Goal: Task Accomplishment & Management: Complete application form

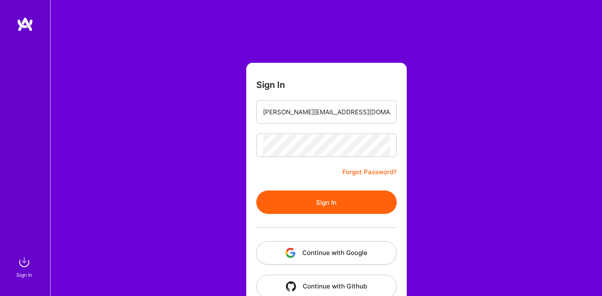
click at [307, 193] on button "Sign In" at bounding box center [326, 201] width 141 height 23
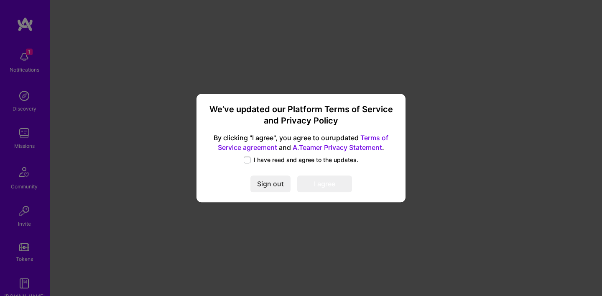
click at [250, 156] on label "I have read and agree to the updates." at bounding box center [301, 160] width 115 height 8
click at [0, 0] on input "I have read and agree to the updates." at bounding box center [0, 0] width 0 height 0
click at [336, 185] on button "I agree" at bounding box center [324, 184] width 55 height 17
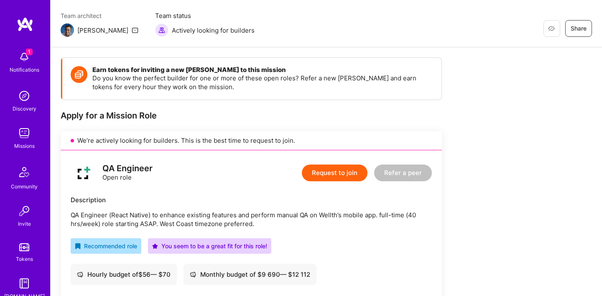
scroll to position [60, 0]
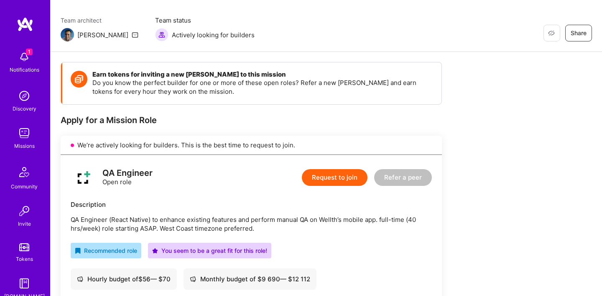
click at [333, 177] on button "Request to join" at bounding box center [335, 177] width 66 height 17
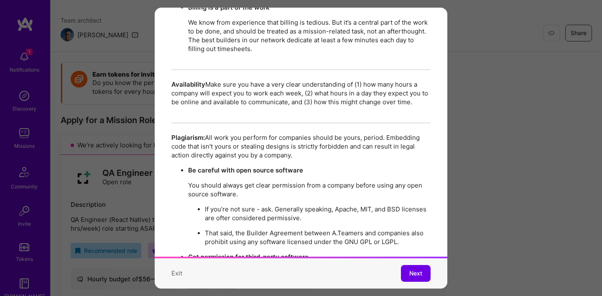
scroll to position [1455, 0]
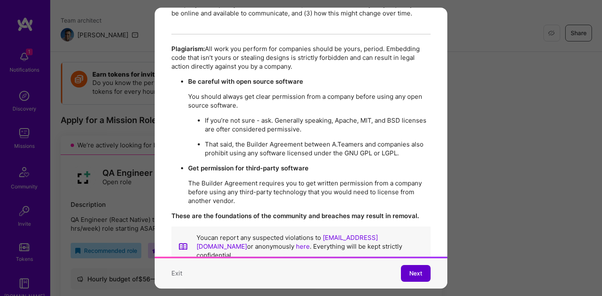
click at [424, 278] on button "Next" at bounding box center [416, 273] width 30 height 17
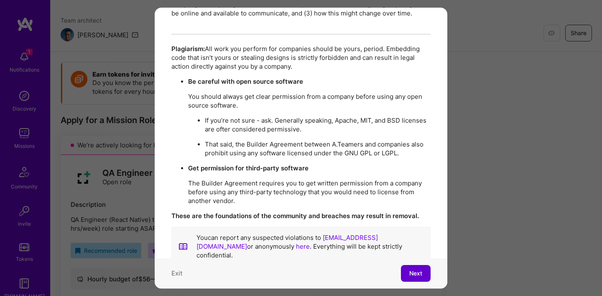
scroll to position [18, 0]
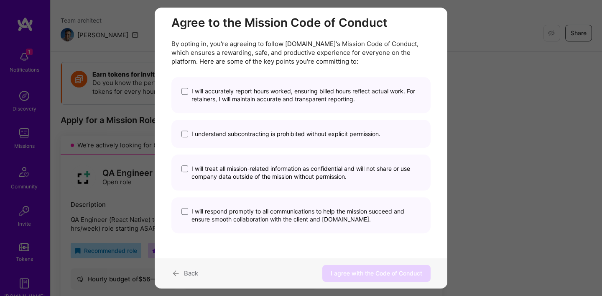
click at [252, 94] on span "I will accurately report hours worked, ensuring billed hours reflect actual wor…" at bounding box center [306, 95] width 229 height 16
click at [0, 0] on input "I will accurately report hours worked, ensuring billed hours reflect actual wor…" at bounding box center [0, 0] width 0 height 0
click at [236, 130] on span "I understand subcontracting is prohibited without explicit permission." at bounding box center [286, 134] width 189 height 8
click at [0, 0] on input "I understand subcontracting is prohibited without explicit permission." at bounding box center [0, 0] width 0 height 0
click at [234, 171] on span "I will treat all mission-related information as confidential and will not share…" at bounding box center [306, 172] width 229 height 16
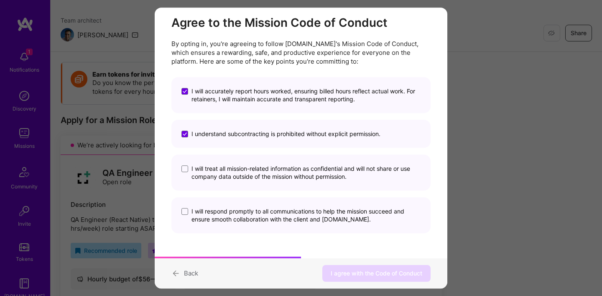
click at [0, 0] on input "I will treat all mission-related information as confidential and will not share…" at bounding box center [0, 0] width 0 height 0
click at [229, 215] on span "I will respond promptly to all communications to help the mission succeed and e…" at bounding box center [306, 215] width 229 height 16
click at [0, 0] on input "I will respond promptly to all communications to help the mission succeed and e…" at bounding box center [0, 0] width 0 height 0
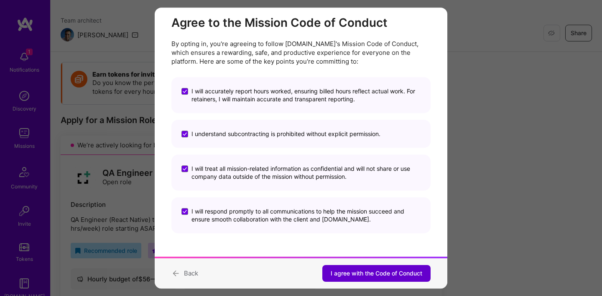
click at [348, 275] on span "I agree with the Code of Conduct" at bounding box center [377, 273] width 92 height 8
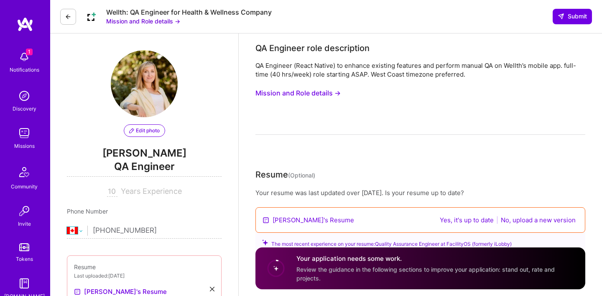
click at [77, 230] on select "[GEOGRAPHIC_DATA] [GEOGRAPHIC_DATA] [GEOGRAPHIC_DATA] [GEOGRAPHIC_DATA] [US_STA…" at bounding box center [77, 230] width 20 height 10
select select "US"
click at [67, 225] on select "[GEOGRAPHIC_DATA] [GEOGRAPHIC_DATA] [GEOGRAPHIC_DATA] [GEOGRAPHIC_DATA] [US_STA…" at bounding box center [77, 230] width 20 height 10
click at [155, 231] on input "[PHONE_NUMBER]" at bounding box center [157, 230] width 129 height 24
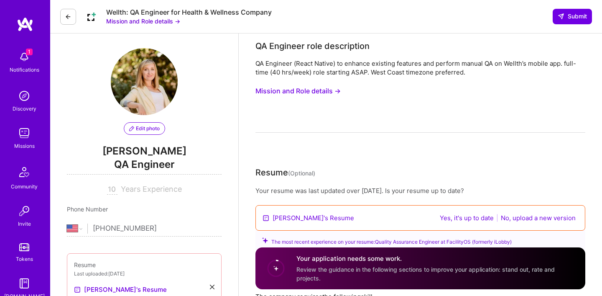
scroll to position [3, 0]
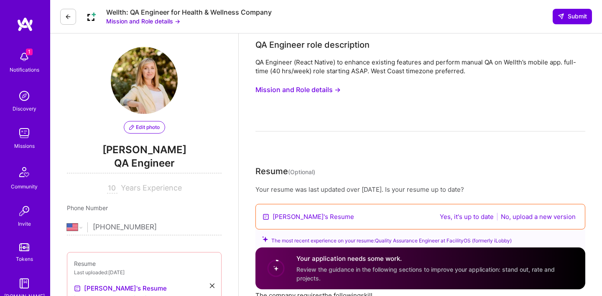
type input "[PHONE_NUMBER]"
click at [112, 189] on input "10" at bounding box center [112, 188] width 10 height 10
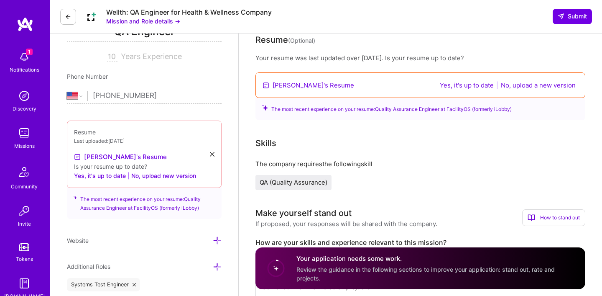
scroll to position [136, 0]
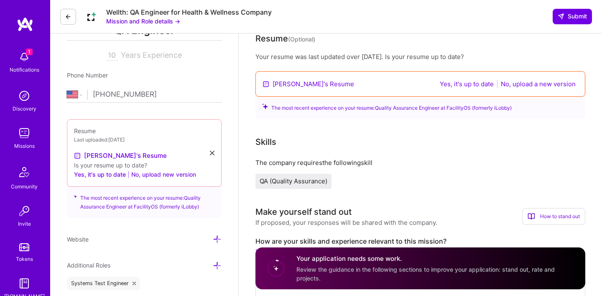
click at [163, 174] on button "No, upload new version" at bounding box center [163, 174] width 65 height 10
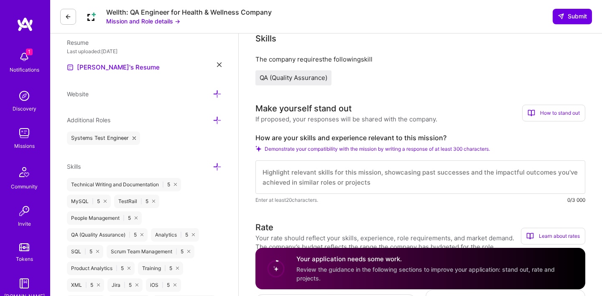
scroll to position [211, 0]
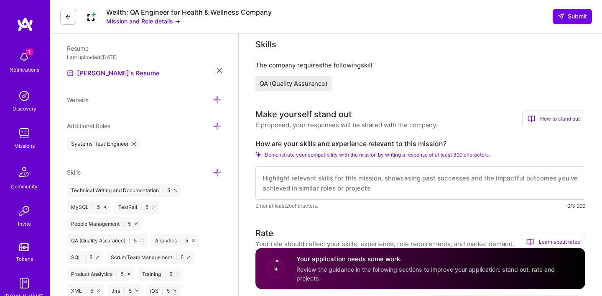
click at [220, 124] on icon at bounding box center [217, 126] width 9 height 9
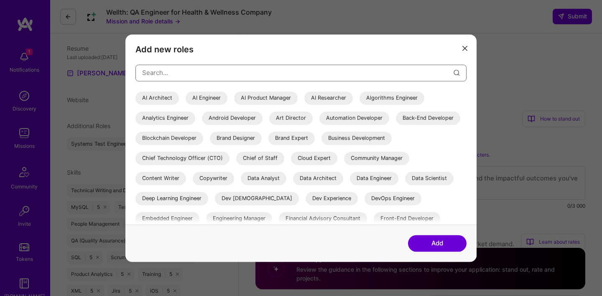
click at [219, 72] on input "modal" at bounding box center [298, 72] width 312 height 21
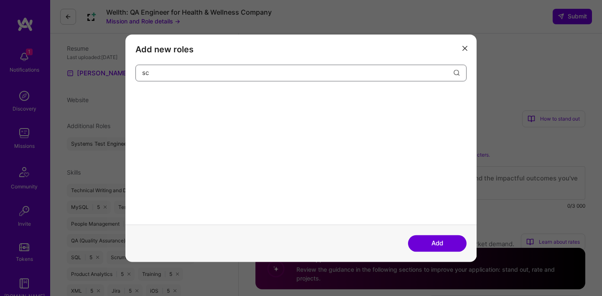
type input "s"
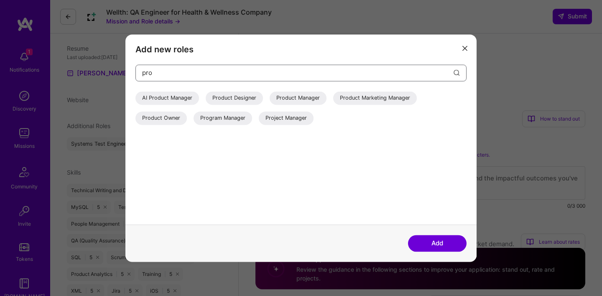
type input "pro"
click at [285, 117] on div "Project Manager" at bounding box center [286, 117] width 55 height 13
click at [238, 121] on div "Program Manager" at bounding box center [223, 117] width 59 height 13
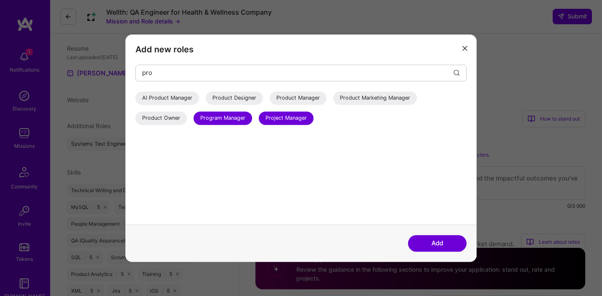
click at [442, 244] on button "Add" at bounding box center [437, 243] width 59 height 17
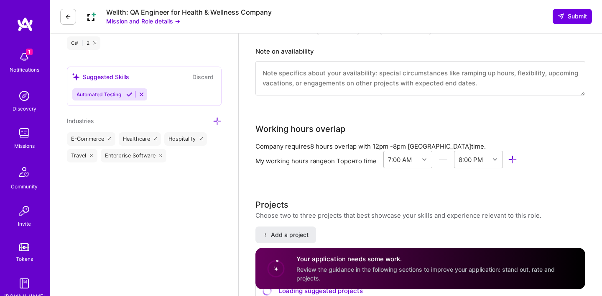
scroll to position [673, 0]
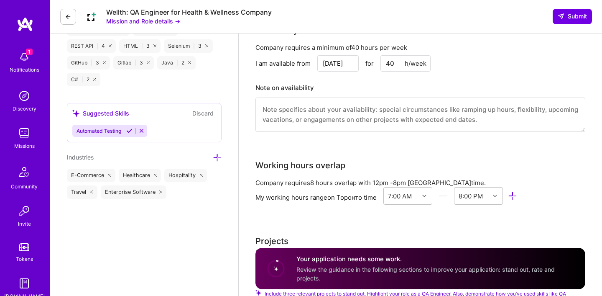
click at [220, 156] on icon at bounding box center [217, 157] width 9 height 9
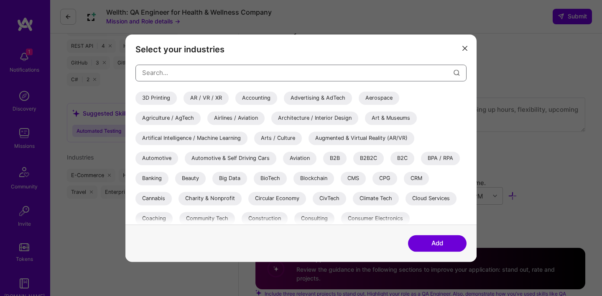
click at [217, 74] on input "modal" at bounding box center [298, 72] width 312 height 21
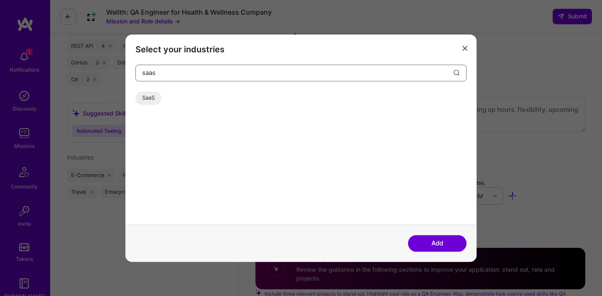
type input "saas"
click at [148, 96] on div "SaaS" at bounding box center [148, 97] width 26 height 13
click at [434, 243] on button "Add" at bounding box center [437, 243] width 59 height 17
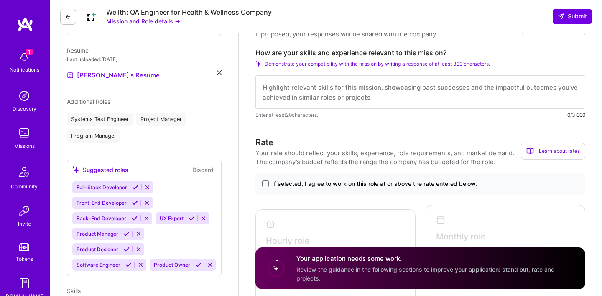
scroll to position [214, 0]
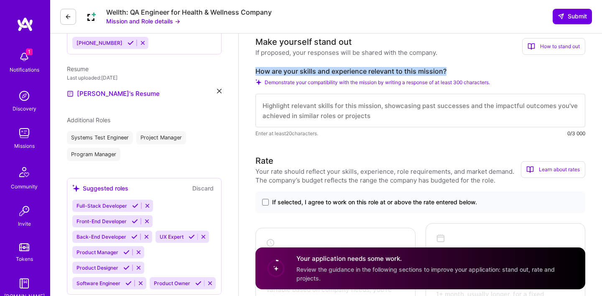
drag, startPoint x: 257, startPoint y: 72, endPoint x: 455, endPoint y: 68, distance: 197.4
click at [455, 68] on label "How are your skills and experience relevant to this mission?" at bounding box center [421, 71] width 330 height 9
copy label "How are your skills and experience relevant to this mission?"
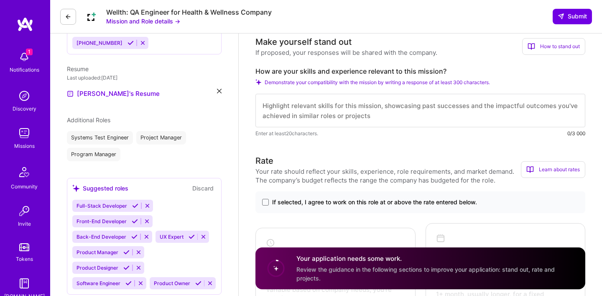
click at [350, 114] on textarea at bounding box center [421, 110] width 330 height 33
paste textarea "My skills and experience align closely with [PERSON_NAME]’s mission of improvin…"
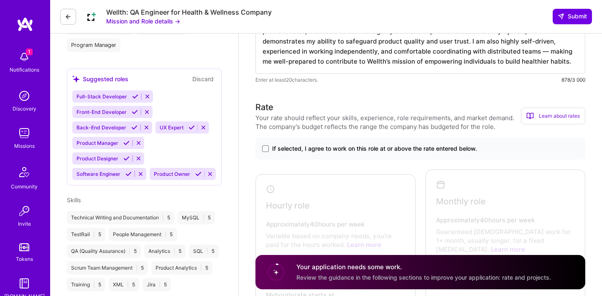
scroll to position [326, 0]
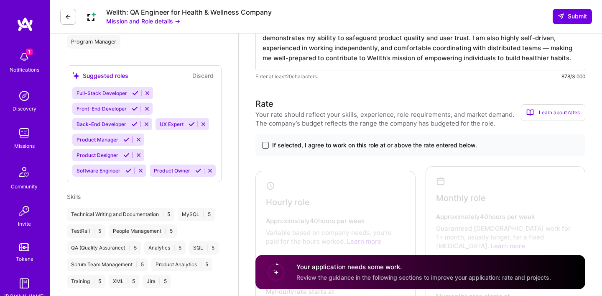
type textarea "My skills and experience align closely with [PERSON_NAME]’s mission of improvin…"
click at [265, 146] on span at bounding box center [265, 145] width 7 height 7
click at [0, 0] on input "If selected, I agree to work on this role at or above the rate entered below." at bounding box center [0, 0] width 0 height 0
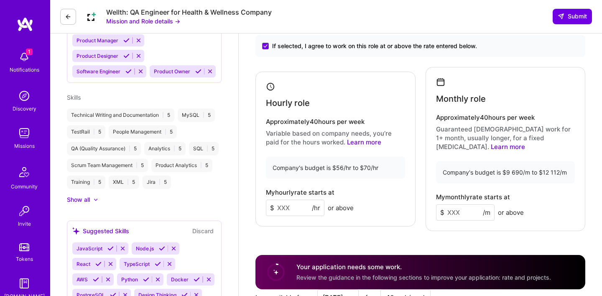
scroll to position [432, 0]
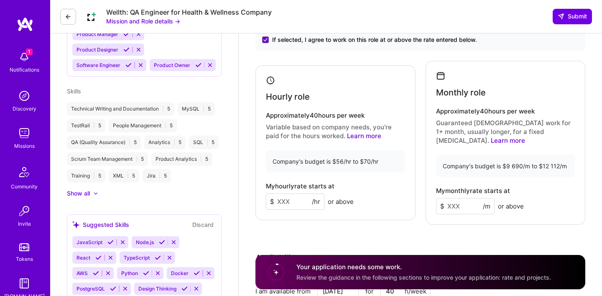
click at [292, 197] on input at bounding box center [295, 201] width 59 height 16
type input "56"
click at [376, 206] on div "Hourly role Approximately 40 hours per week Variable based on company needs, yo…" at bounding box center [336, 142] width 160 height 155
click at [461, 198] on input at bounding box center [465, 206] width 59 height 16
type input "9600"
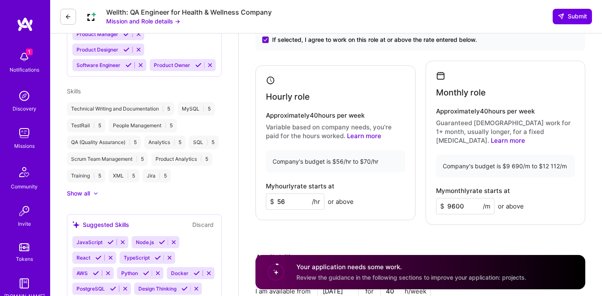
click at [509, 215] on div "Monthly role Approximately 40 hours per week Guaranteed [DEMOGRAPHIC_DATA] work…" at bounding box center [506, 143] width 160 height 164
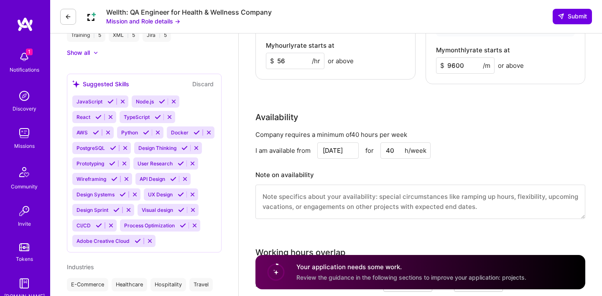
scroll to position [579, 0]
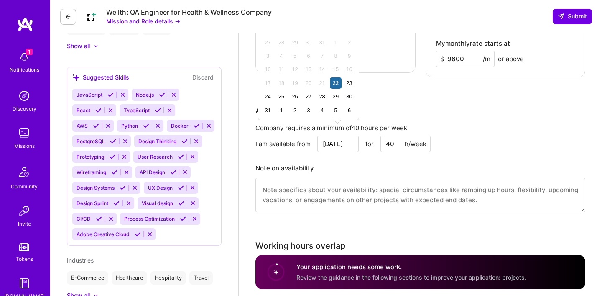
click at [337, 135] on input "[DATE]" at bounding box center [337, 143] width 41 height 16
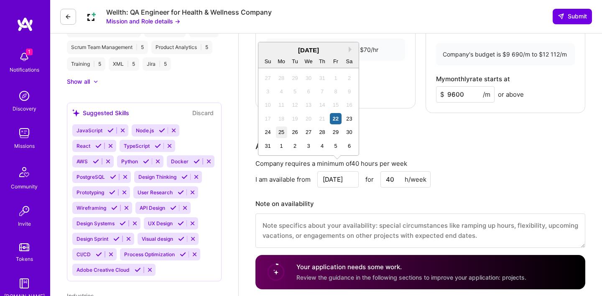
scroll to position [541, 0]
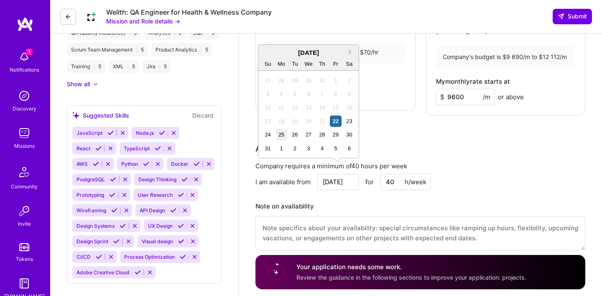
click at [281, 138] on div "25" at bounding box center [281, 134] width 11 height 11
type input "[DATE]"
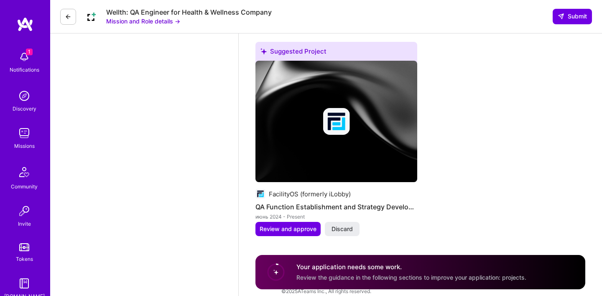
scroll to position [1120, 0]
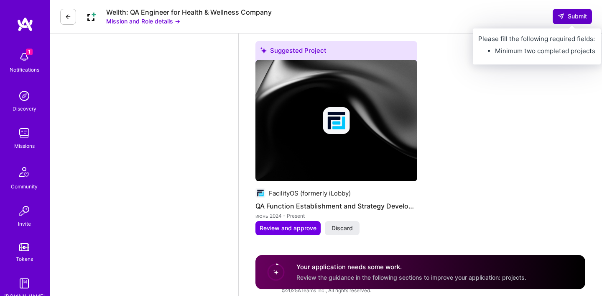
click at [562, 20] on icon at bounding box center [561, 16] width 7 height 7
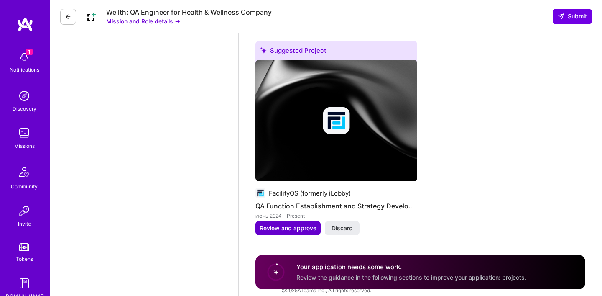
click at [284, 224] on span "Review and approve" at bounding box center [288, 228] width 57 height 8
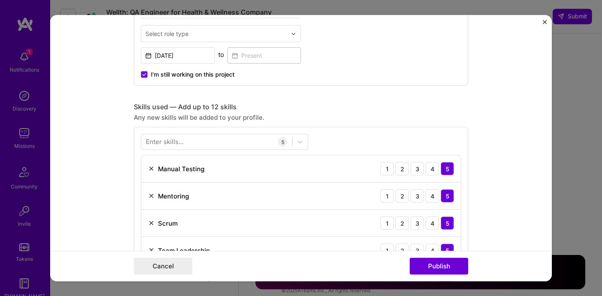
scroll to position [331, 0]
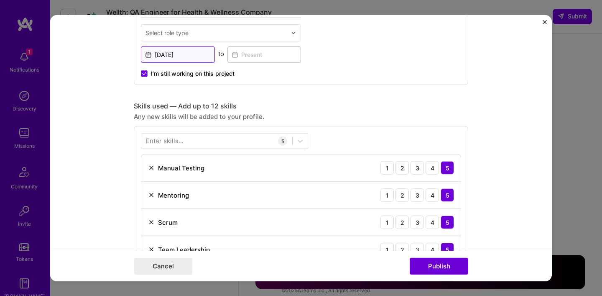
click at [168, 54] on input "[DATE]" at bounding box center [178, 54] width 74 height 16
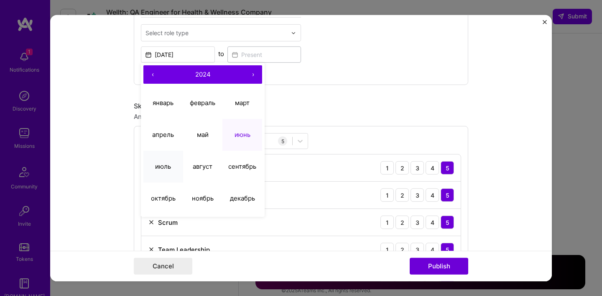
click at [153, 163] on button "июль" at bounding box center [163, 167] width 40 height 32
type input "[DATE]"
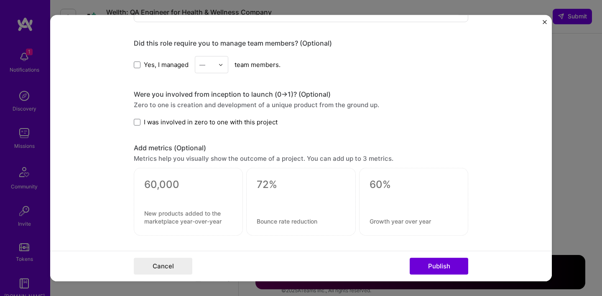
scroll to position [609, 0]
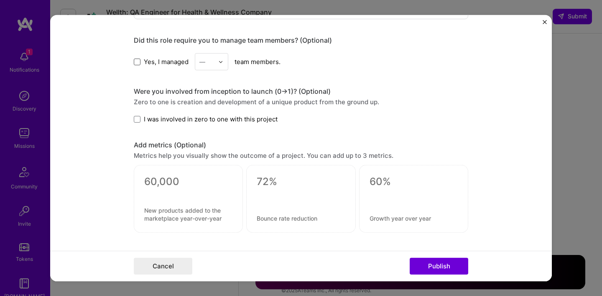
click at [138, 64] on span at bounding box center [137, 62] width 7 height 7
click at [0, 0] on input "Yes, I managed" at bounding box center [0, 0] width 0 height 0
click at [208, 62] on input "text" at bounding box center [206, 61] width 15 height 9
click at [217, 98] on div "2" at bounding box center [211, 99] width 28 height 15
click at [139, 120] on span at bounding box center [137, 119] width 7 height 7
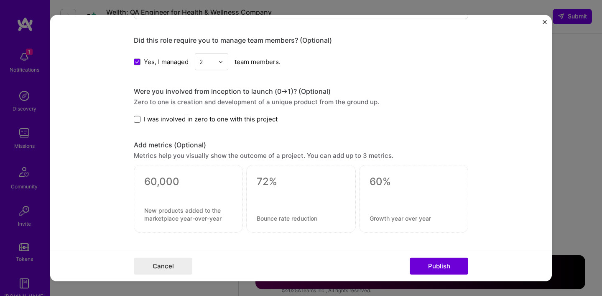
click at [0, 0] on input "I was involved in zero to one with this project" at bounding box center [0, 0] width 0 height 0
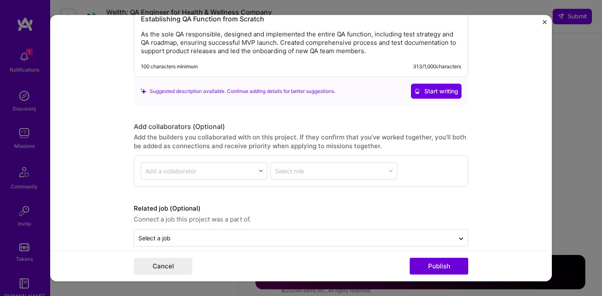
scroll to position [895, 0]
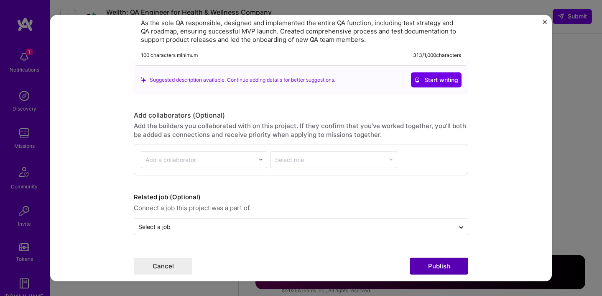
click at [430, 264] on button "Publish" at bounding box center [439, 266] width 59 height 17
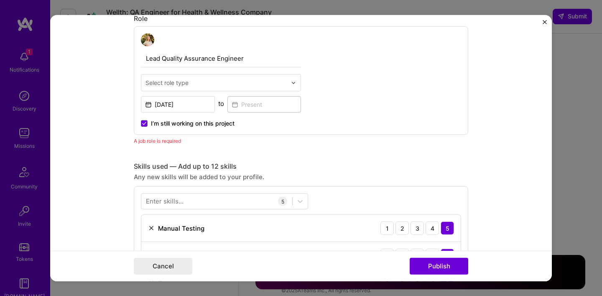
scroll to position [281, 0]
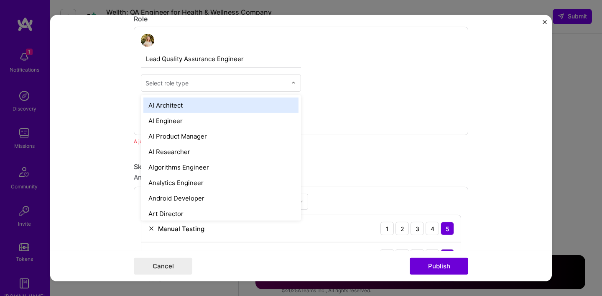
click at [187, 87] on div "Select role type" at bounding box center [167, 83] width 43 height 9
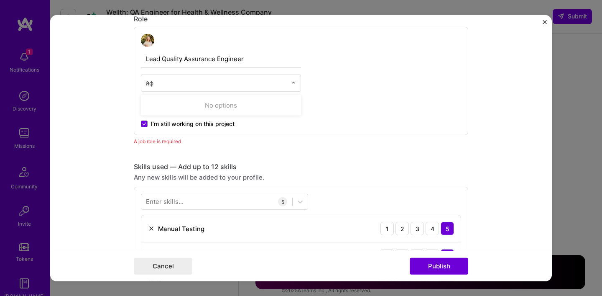
type input "[PERSON_NAME]"
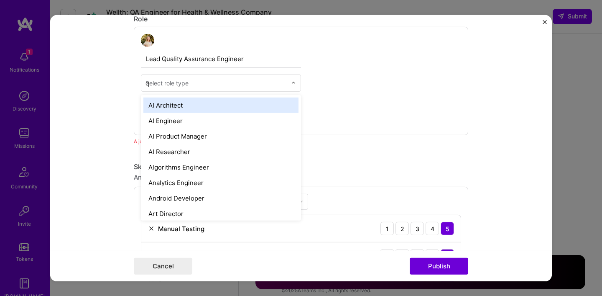
type input "qa"
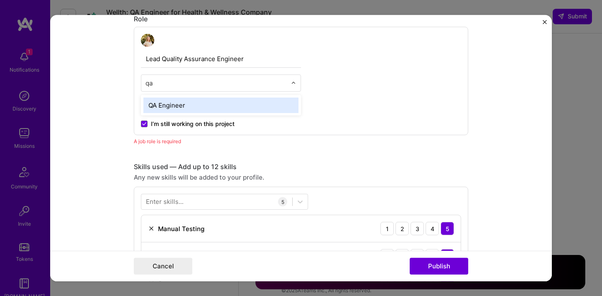
click at [215, 108] on div "QA Engineer" at bounding box center [220, 104] width 155 height 15
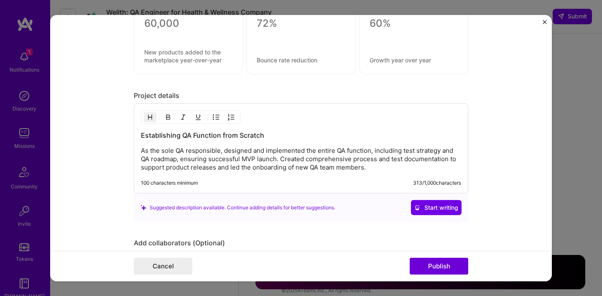
scroll to position [874, 0]
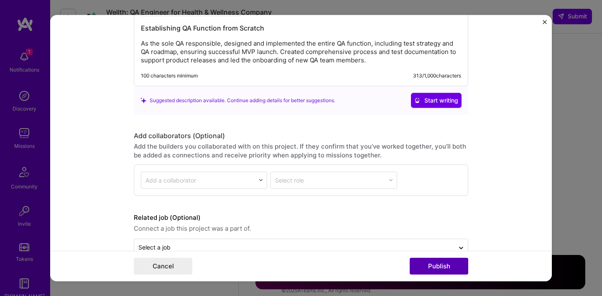
click at [438, 267] on button "Publish" at bounding box center [439, 266] width 59 height 17
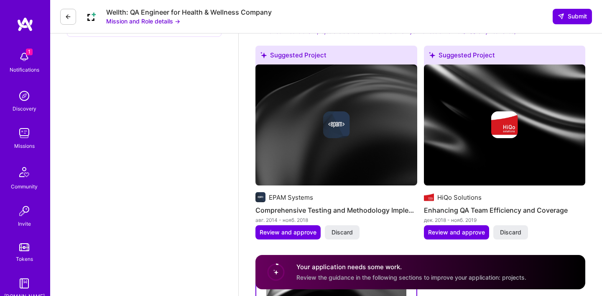
scroll to position [914, 0]
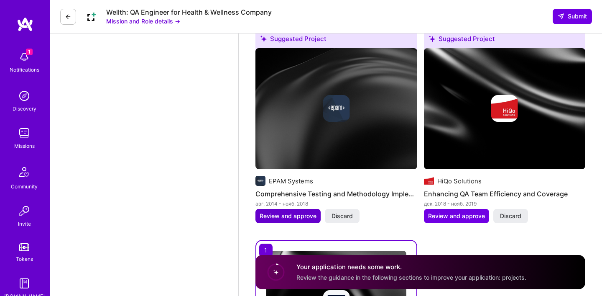
click at [292, 212] on span "Review and approve" at bounding box center [288, 216] width 57 height 8
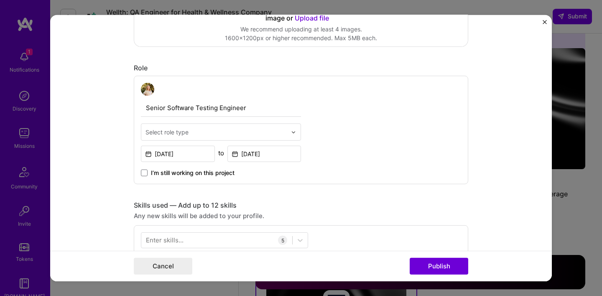
scroll to position [244, 0]
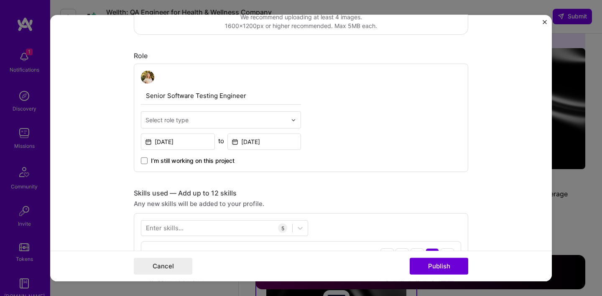
click at [222, 120] on input "text" at bounding box center [216, 119] width 141 height 9
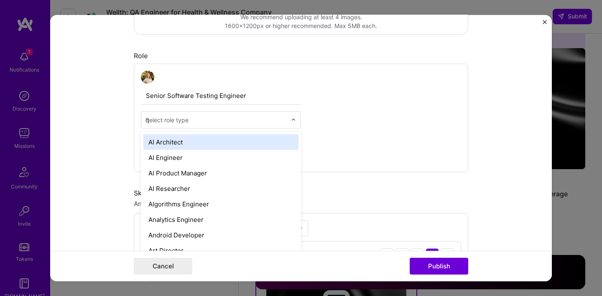
type input "qa"
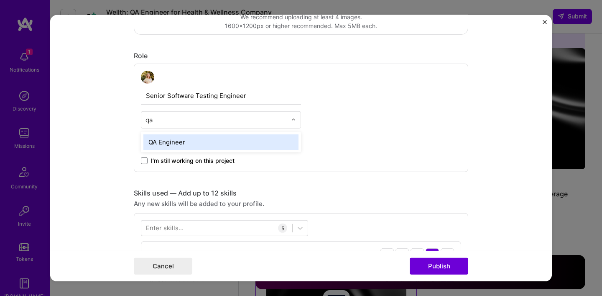
click at [198, 143] on div "QA Engineer" at bounding box center [220, 141] width 155 height 15
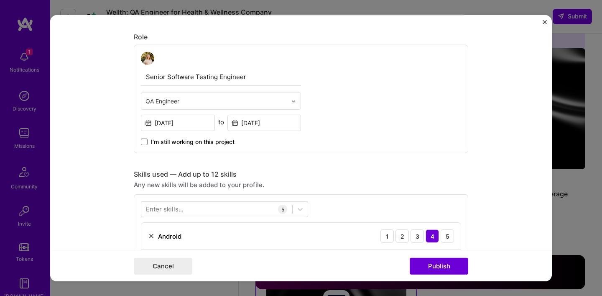
scroll to position [264, 0]
click at [173, 262] on button "Cancel" at bounding box center [163, 266] width 59 height 17
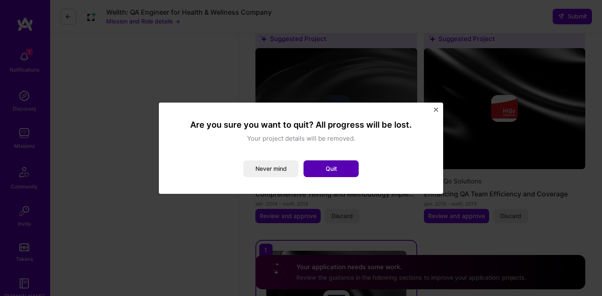
click at [326, 171] on button "Quit" at bounding box center [331, 168] width 55 height 17
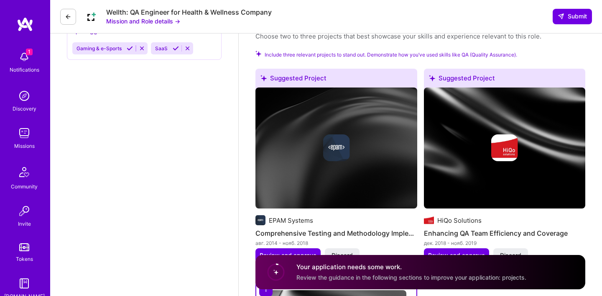
scroll to position [896, 0]
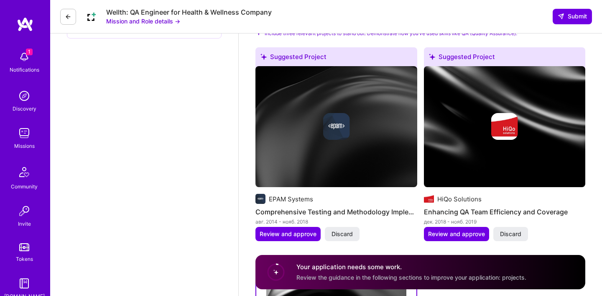
click at [367, 141] on img at bounding box center [337, 126] width 162 height 121
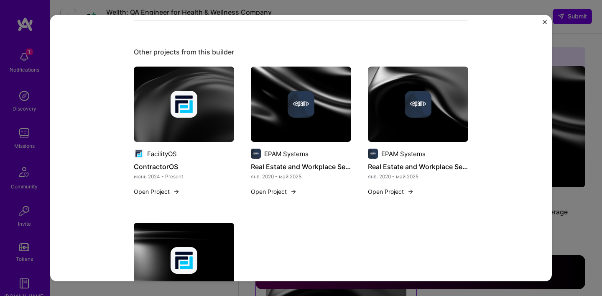
scroll to position [322, 0]
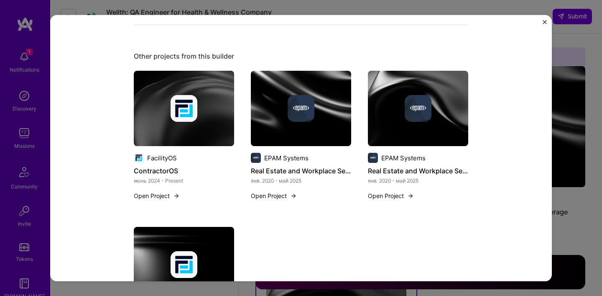
click at [329, 112] on div at bounding box center [301, 108] width 100 height 27
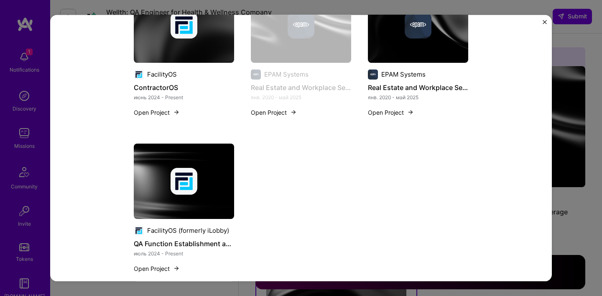
scroll to position [566, 0]
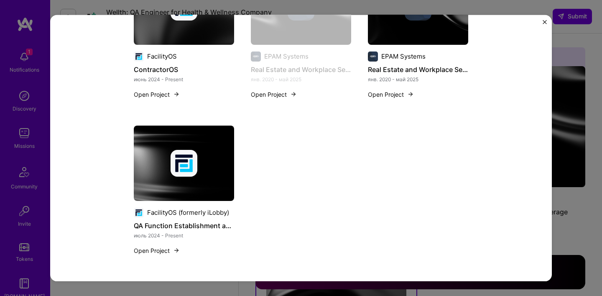
click at [288, 92] on button "Open Project" at bounding box center [274, 93] width 46 height 9
click at [281, 96] on button "Open Project" at bounding box center [274, 93] width 46 height 9
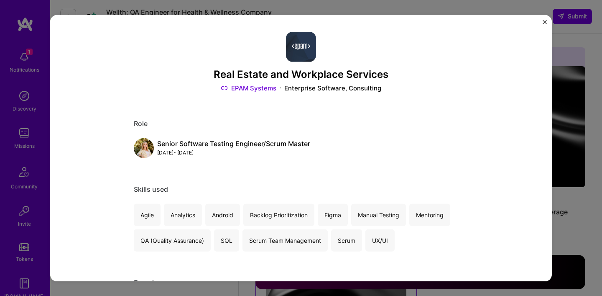
click at [542, 23] on div "Real Estate and Workplace Services EPAM Systems Enterprise Software, Consulting…" at bounding box center [301, 148] width 502 height 266
click at [545, 22] on img "Close" at bounding box center [545, 22] width 4 height 4
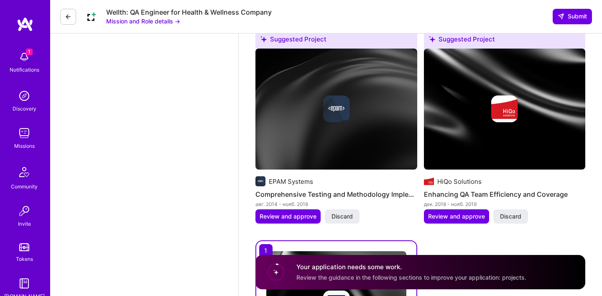
scroll to position [899, 0]
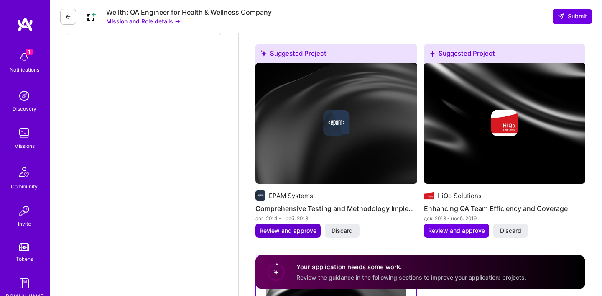
click at [292, 226] on span "Review and approve" at bounding box center [288, 230] width 57 height 8
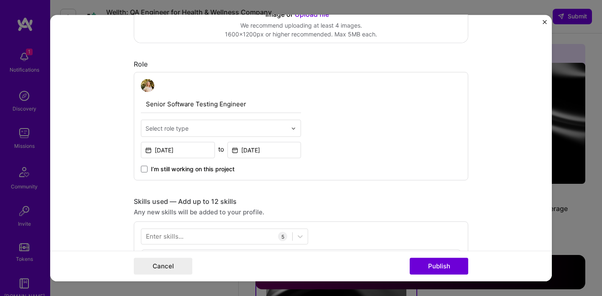
scroll to position [235, 0]
click at [192, 130] on input "text" at bounding box center [216, 128] width 141 height 9
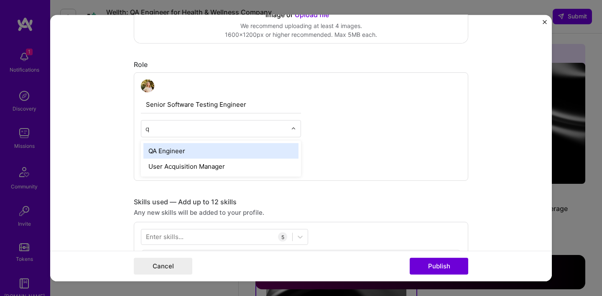
type input "qa"
click at [174, 148] on div "QA Engineer" at bounding box center [220, 150] width 155 height 15
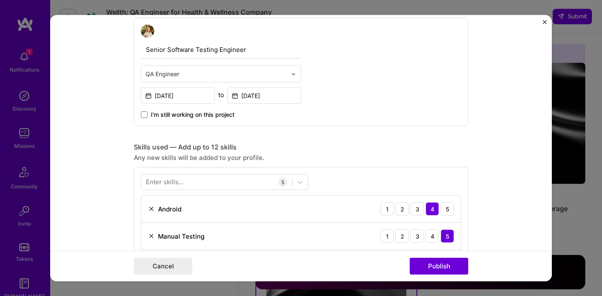
scroll to position [286, 0]
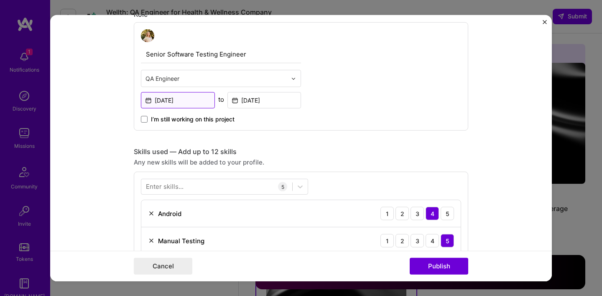
click at [184, 100] on input "[DATE]" at bounding box center [178, 100] width 74 height 16
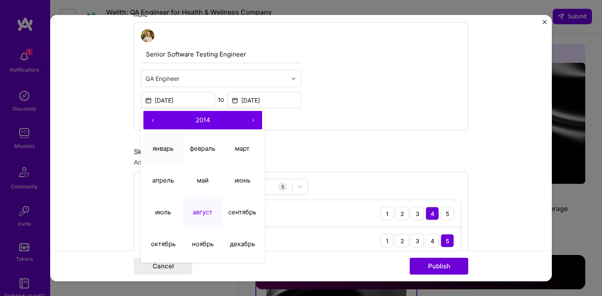
click at [165, 155] on button "январь" at bounding box center [163, 149] width 40 height 32
type input "[DATE]"
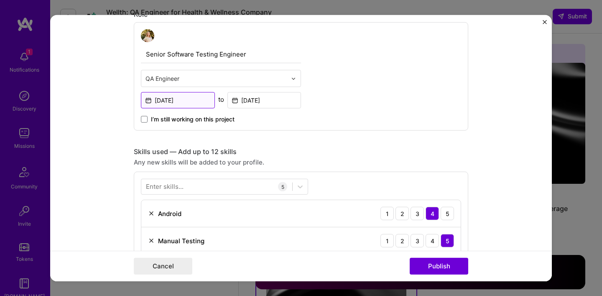
click at [190, 100] on input "[DATE]" at bounding box center [178, 100] width 74 height 16
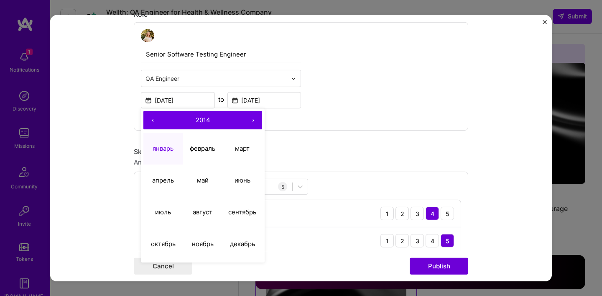
click at [151, 119] on button "‹" at bounding box center [152, 120] width 18 height 18
click at [254, 122] on button "›" at bounding box center [253, 120] width 18 height 18
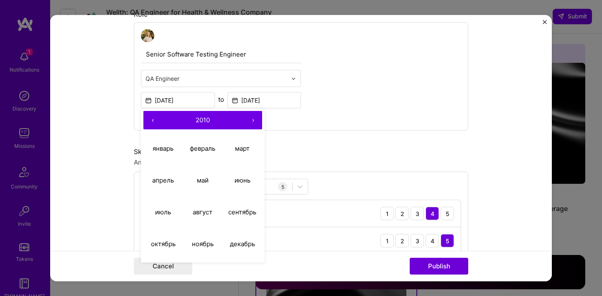
click at [254, 122] on button "›" at bounding box center [253, 120] width 18 height 18
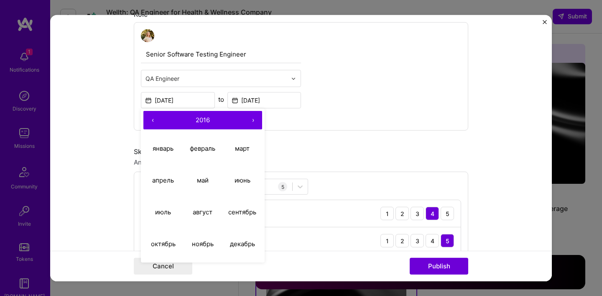
click at [254, 122] on button "›" at bounding box center [253, 120] width 18 height 18
click at [253, 106] on input "[DATE]" at bounding box center [264, 100] width 74 height 16
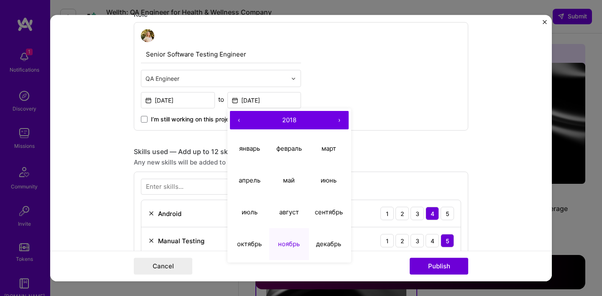
click at [337, 122] on button "›" at bounding box center [339, 120] width 18 height 18
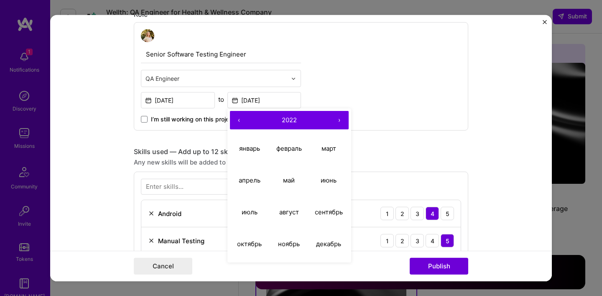
click at [337, 122] on button "›" at bounding box center [339, 120] width 18 height 18
click at [291, 182] on abbr "май" at bounding box center [289, 180] width 12 height 8
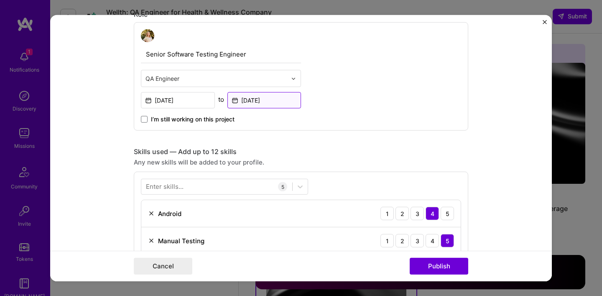
click at [263, 101] on input "[DATE]" at bounding box center [264, 100] width 74 height 16
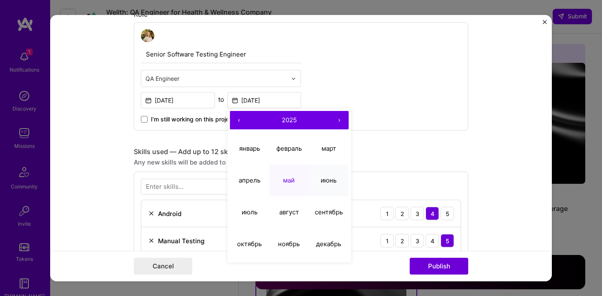
click at [328, 184] on abbr "июнь" at bounding box center [329, 180] width 16 height 8
type input "[DATE]"
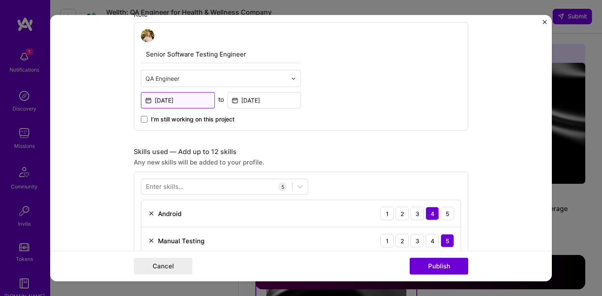
click at [178, 103] on input "[DATE]" at bounding box center [178, 100] width 74 height 16
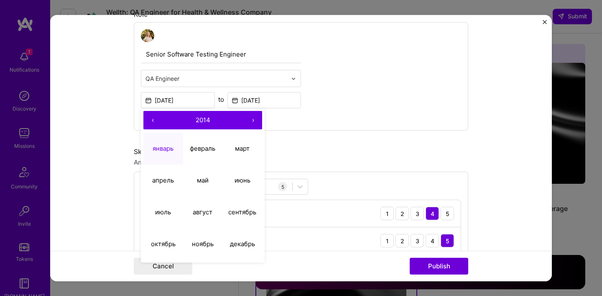
click at [159, 121] on button "‹" at bounding box center [152, 120] width 18 height 18
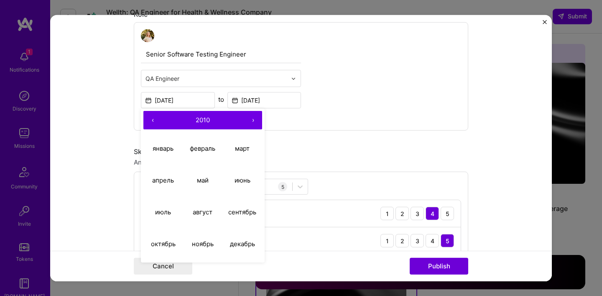
click at [159, 121] on button "‹" at bounding box center [152, 120] width 18 height 18
click at [254, 123] on button "›" at bounding box center [253, 120] width 18 height 18
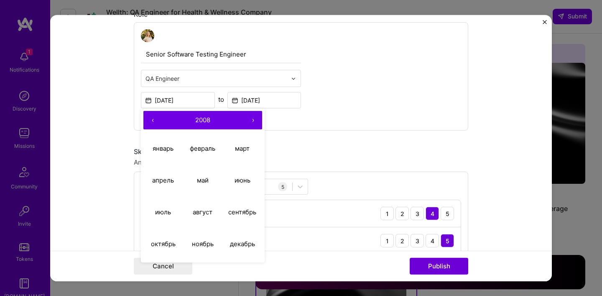
click at [254, 123] on button "›" at bounding box center [253, 120] width 18 height 18
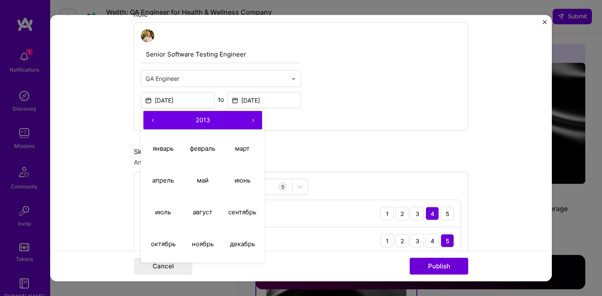
click at [254, 123] on button "›" at bounding box center [253, 120] width 18 height 18
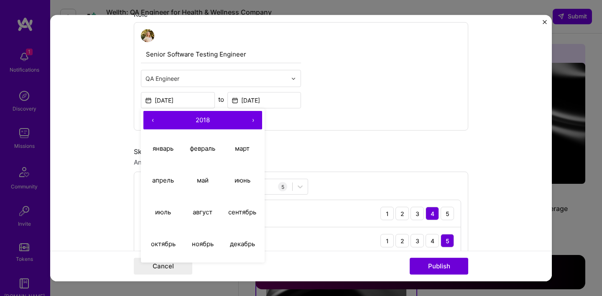
click at [254, 123] on button "›" at bounding box center [253, 120] width 18 height 18
click at [164, 148] on abbr "январь" at bounding box center [163, 148] width 21 height 8
type input "[DATE]"
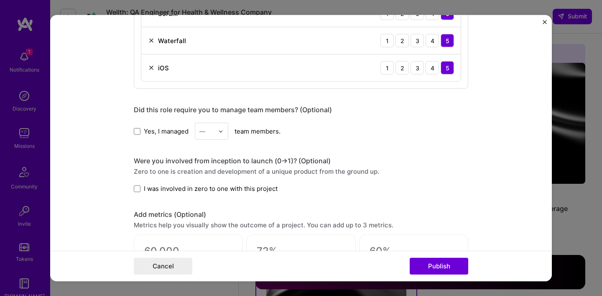
scroll to position [544, 0]
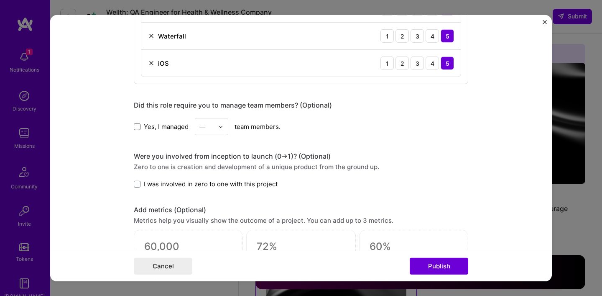
click at [139, 125] on span at bounding box center [137, 126] width 7 height 7
click at [0, 0] on input "Yes, I managed" at bounding box center [0, 0] width 0 height 0
click at [212, 127] on input "text" at bounding box center [206, 126] width 15 height 9
click at [212, 201] on div "10" at bounding box center [211, 199] width 28 height 15
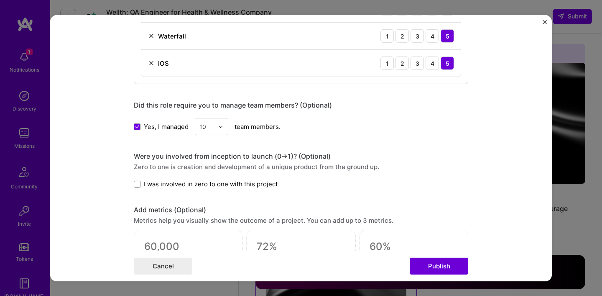
click at [202, 187] on span "I was involved in zero to one with this project" at bounding box center [211, 183] width 134 height 9
click at [0, 0] on input "I was involved in zero to one with this project" at bounding box center [0, 0] width 0 height 0
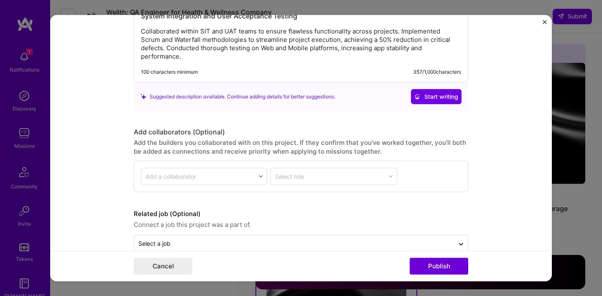
scroll to position [904, 0]
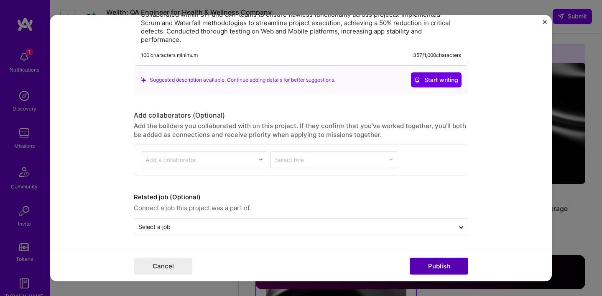
click at [437, 266] on button "Publish" at bounding box center [439, 266] width 59 height 17
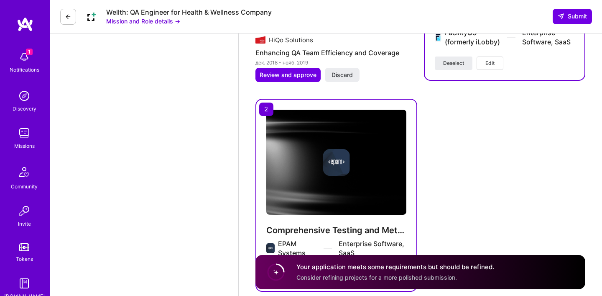
scroll to position [1101, 0]
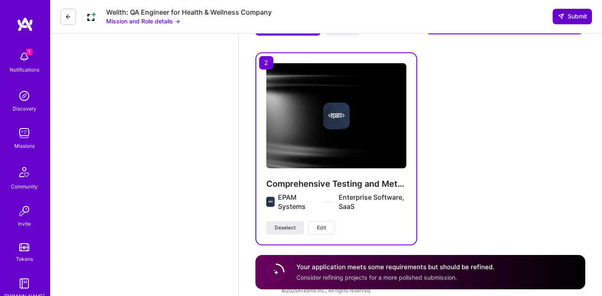
click at [573, 18] on span "Submit" at bounding box center [572, 16] width 29 height 8
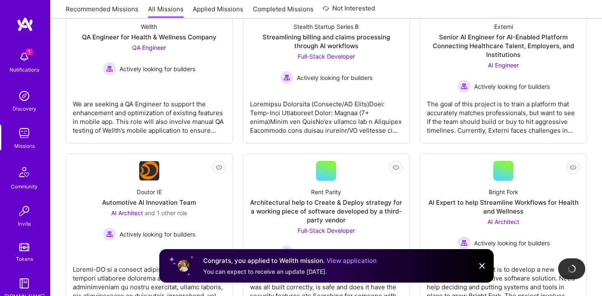
scroll to position [180, 0]
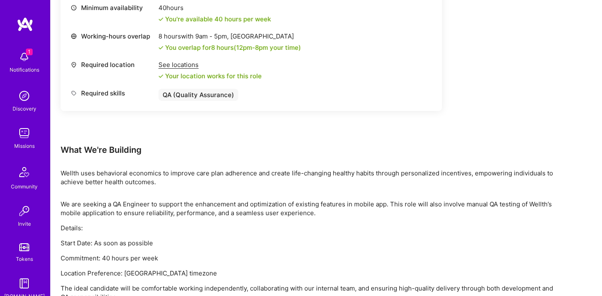
scroll to position [388, 0]
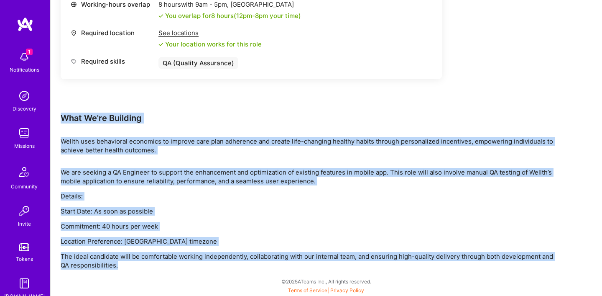
drag, startPoint x: 61, startPoint y: 117, endPoint x: 153, endPoint y: 266, distance: 175.0
click at [153, 266] on div "Earn tokens for inviting a new [PERSON_NAME] to this mission Do you know the pe…" at bounding box center [312, 1] width 502 height 535
copy div "What We're Building Wellth uses behavioral economics to improve care plan adher…"
